Goal: Task Accomplishment & Management: Manage account settings

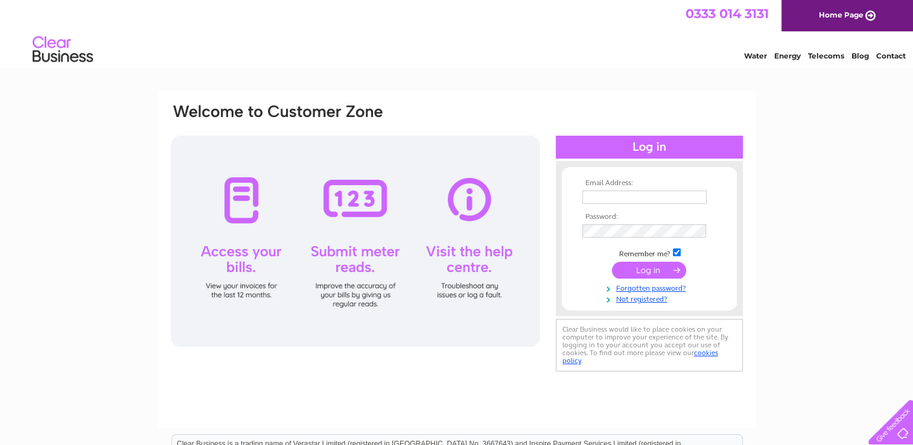
type input "BarmandBeyond@hotmail.com"
click at [629, 264] on input "submit" at bounding box center [649, 270] width 74 height 17
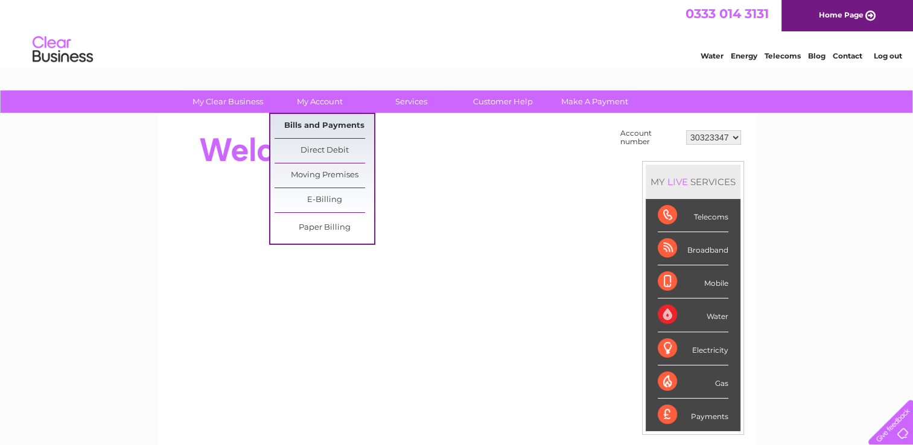
click at [323, 122] on link "Bills and Payments" at bounding box center [325, 126] width 100 height 24
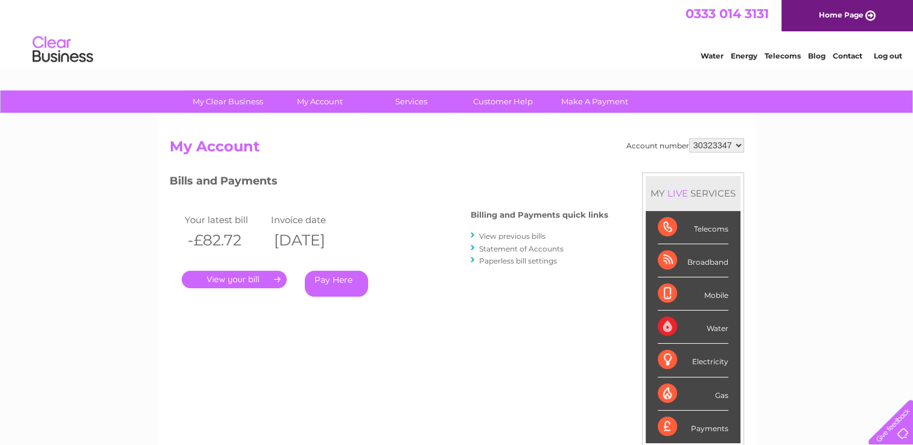
click at [513, 236] on link "View previous bills" at bounding box center [512, 236] width 66 height 9
